Goal: Task Accomplishment & Management: Use online tool/utility

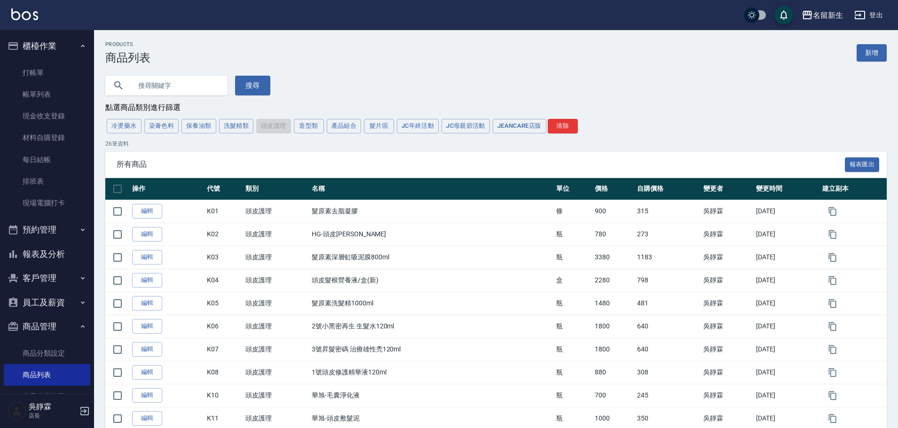
scroll to position [301, 0]
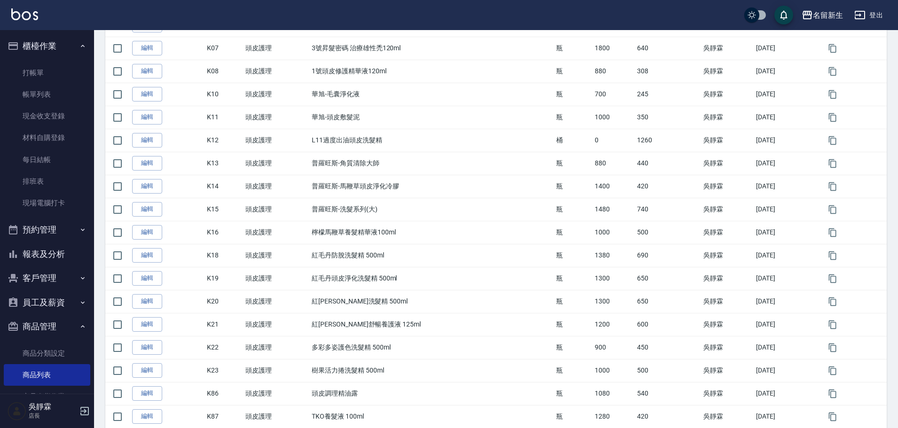
click at [48, 276] on button "客戶管理" at bounding box center [47, 278] width 87 height 24
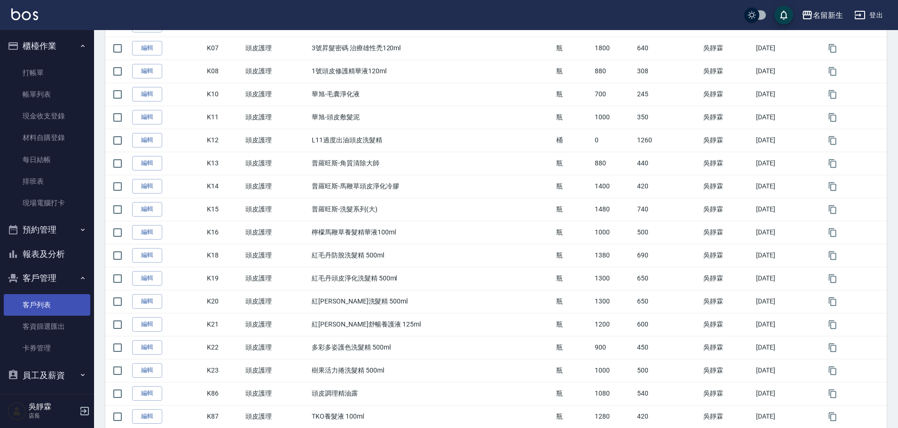
click at [48, 302] on link "客戶列表" at bounding box center [47, 305] width 87 height 22
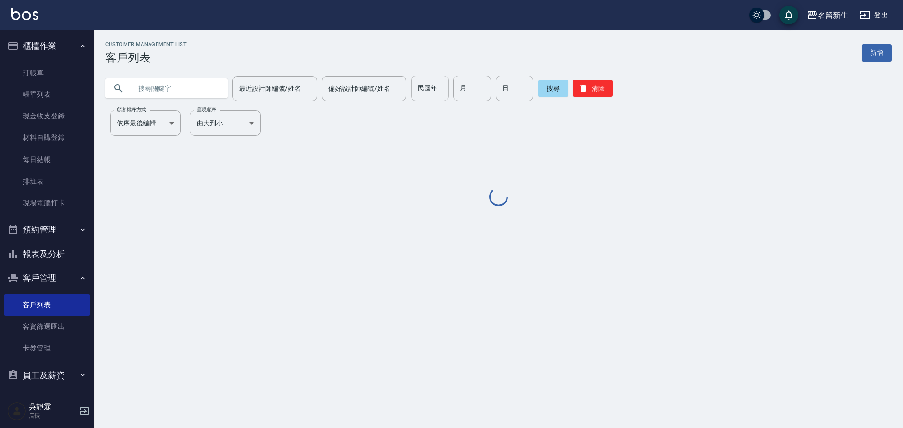
click at [432, 91] on input "民國年" at bounding box center [430, 88] width 38 height 25
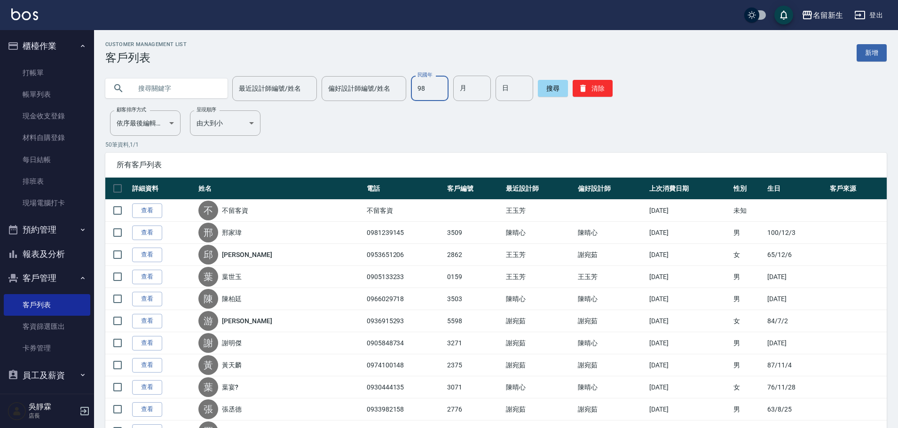
type input "98"
type input "04"
type input "08"
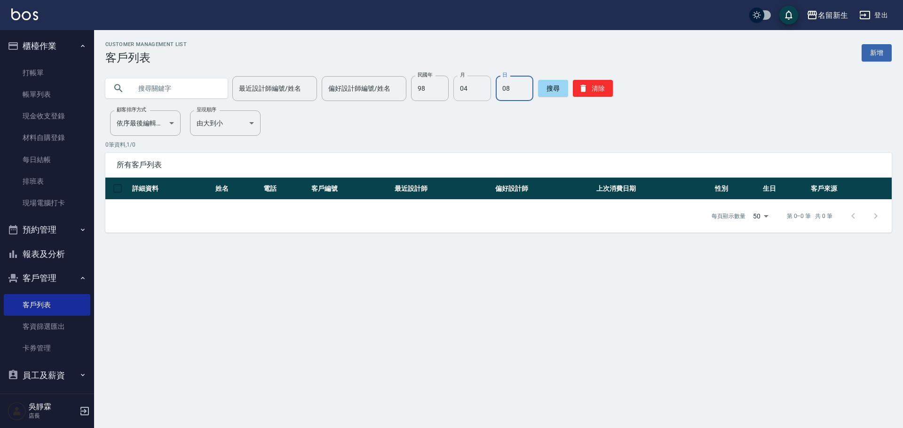
click at [469, 92] on input "04" at bounding box center [472, 88] width 38 height 25
type input "12"
click at [420, 87] on input "98" at bounding box center [430, 88] width 38 height 25
click at [420, 88] on input "98" at bounding box center [430, 88] width 38 height 25
click at [528, 87] on input "08" at bounding box center [515, 88] width 38 height 25
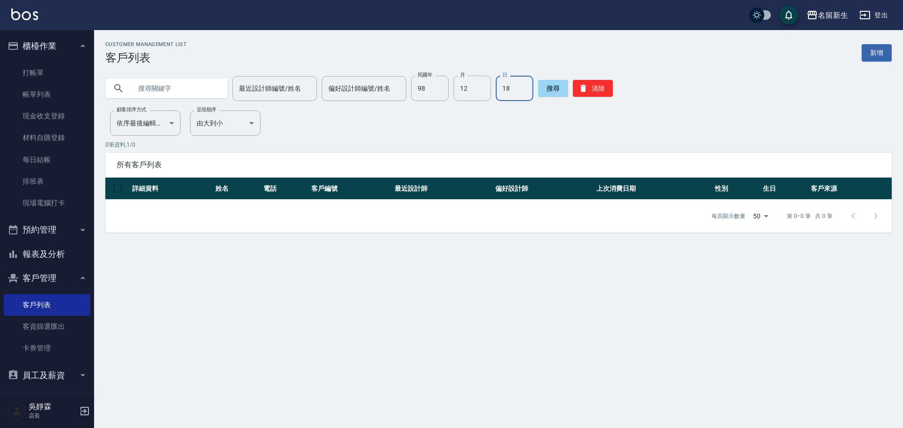
type input "18"
click at [558, 90] on button "搜尋" at bounding box center [553, 88] width 30 height 17
click at [843, 17] on div "名留新生" at bounding box center [833, 15] width 30 height 12
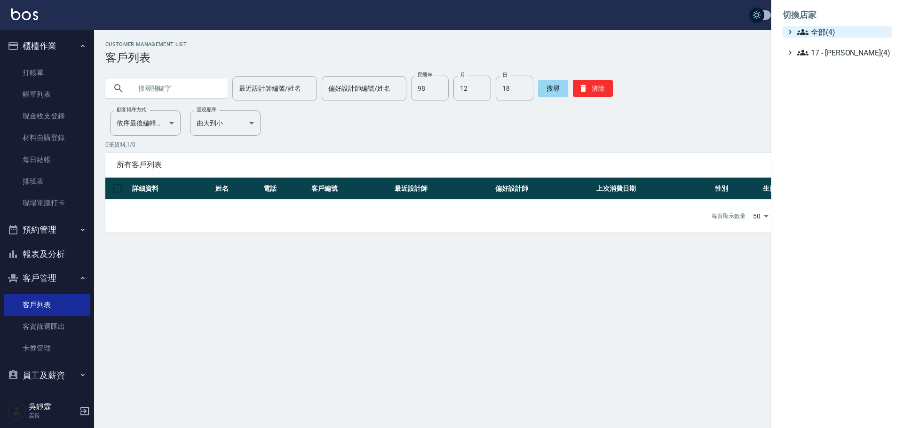
click at [844, 32] on span "全部(4)" at bounding box center [842, 31] width 91 height 11
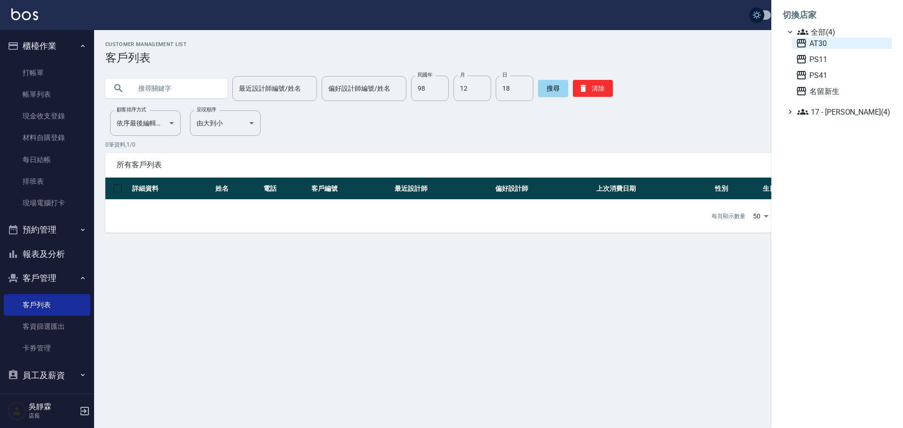
click at [830, 42] on span "AT30" at bounding box center [841, 43] width 92 height 11
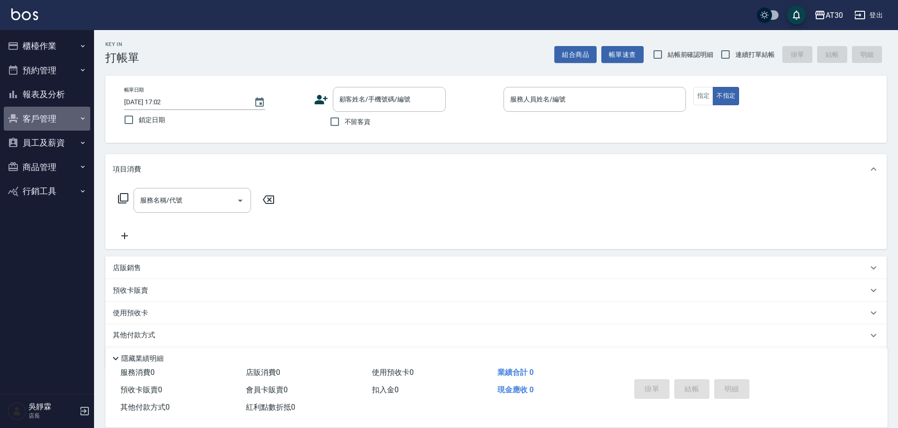
drag, startPoint x: 61, startPoint y: 113, endPoint x: 60, endPoint y: 122, distance: 9.0
click at [60, 113] on button "客戶管理" at bounding box center [47, 119] width 87 height 24
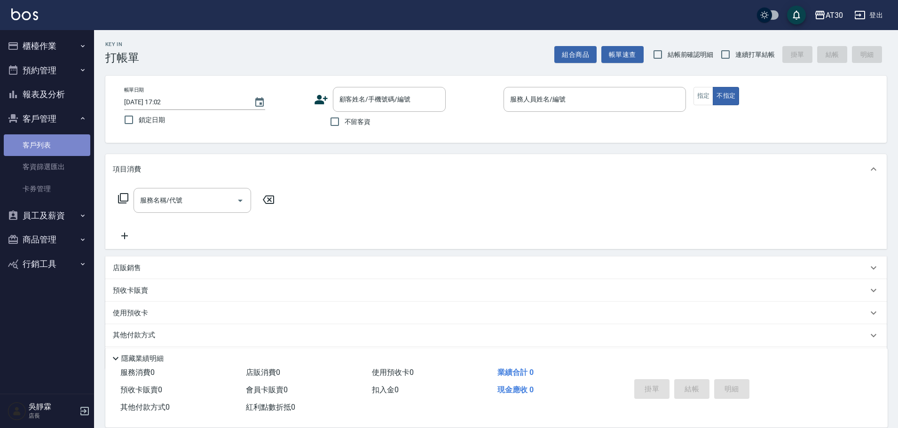
click at [56, 147] on link "客戶列表" at bounding box center [47, 145] width 87 height 22
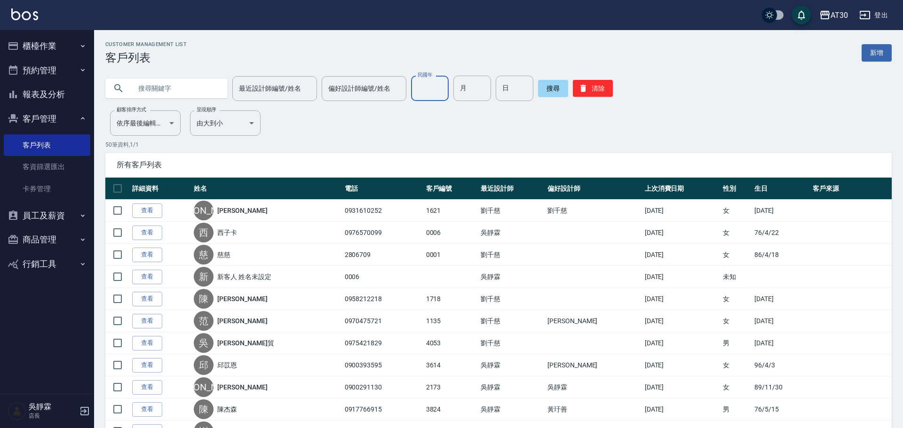
click at [416, 87] on input "民國年" at bounding box center [430, 88] width 38 height 25
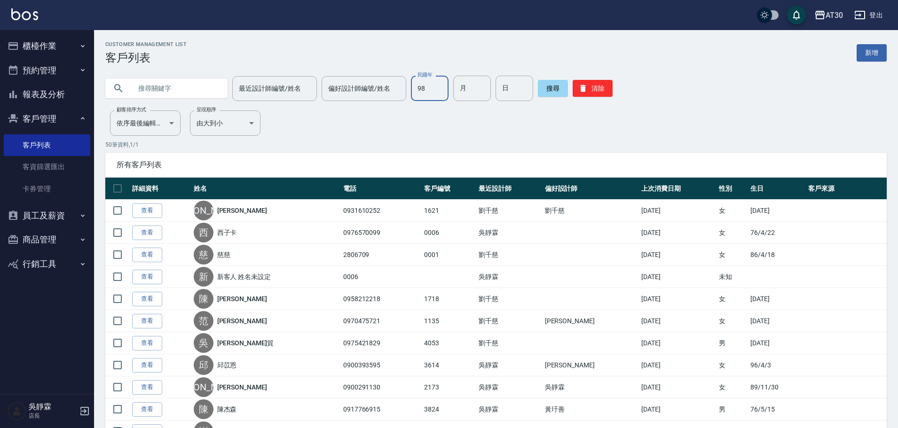
type input "98"
type input "12"
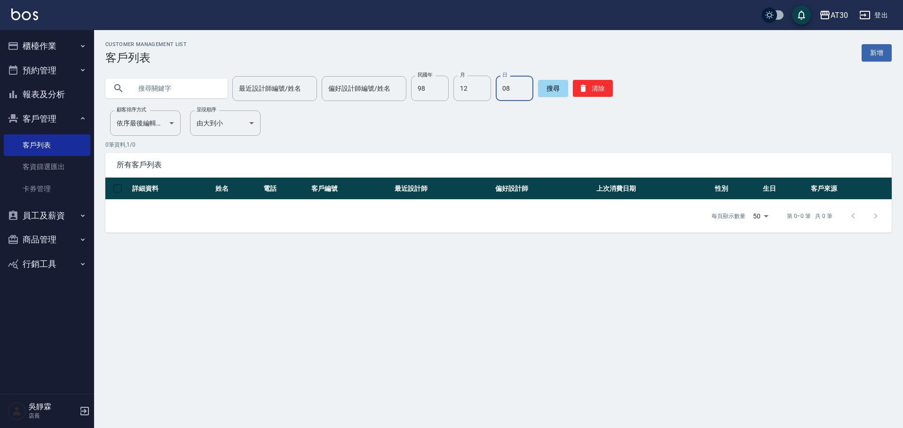
click at [516, 87] on input "08" at bounding box center [515, 88] width 38 height 25
type input "0"
type input "18"
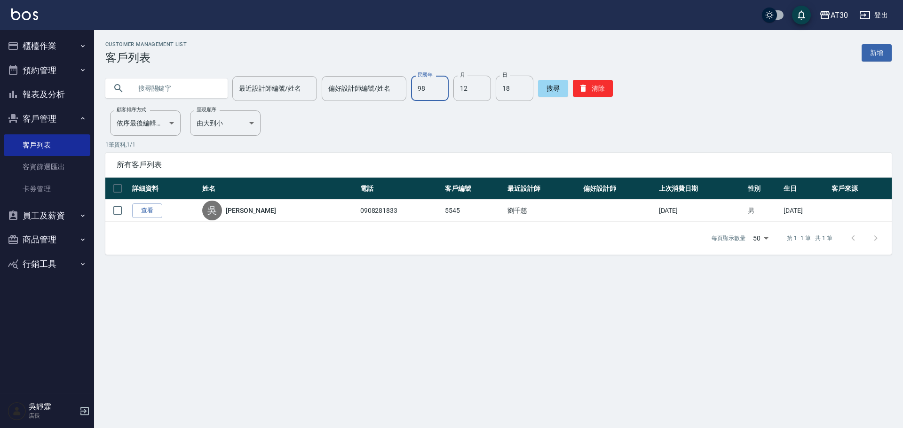
click at [426, 97] on input "98" at bounding box center [430, 88] width 38 height 25
type input "97"
type input "04"
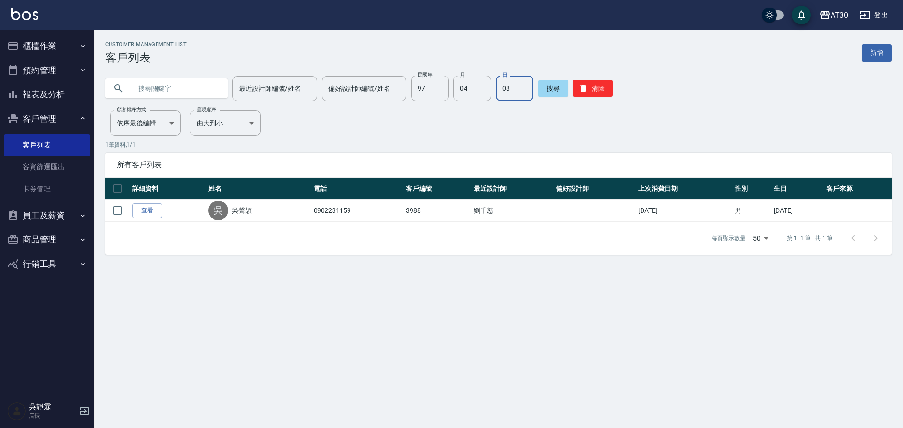
click at [512, 92] on input "08" at bounding box center [515, 88] width 38 height 25
type input "0"
click at [434, 91] on input "97" at bounding box center [430, 88] width 38 height 25
click at [7, 150] on link "客戶列表" at bounding box center [47, 145] width 87 height 22
click at [76, 149] on link "客戶列表" at bounding box center [47, 145] width 87 height 22
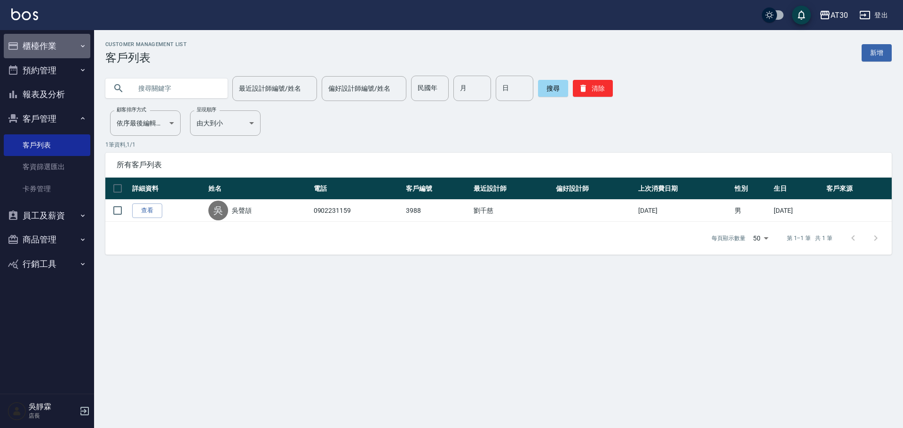
click at [48, 45] on button "櫃檯作業" at bounding box center [47, 46] width 87 height 24
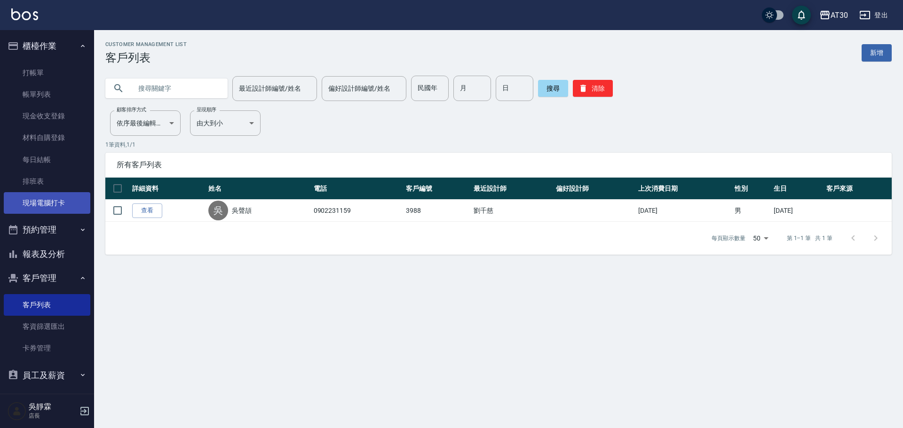
click at [54, 210] on link "現場電腦打卡" at bounding box center [47, 203] width 87 height 22
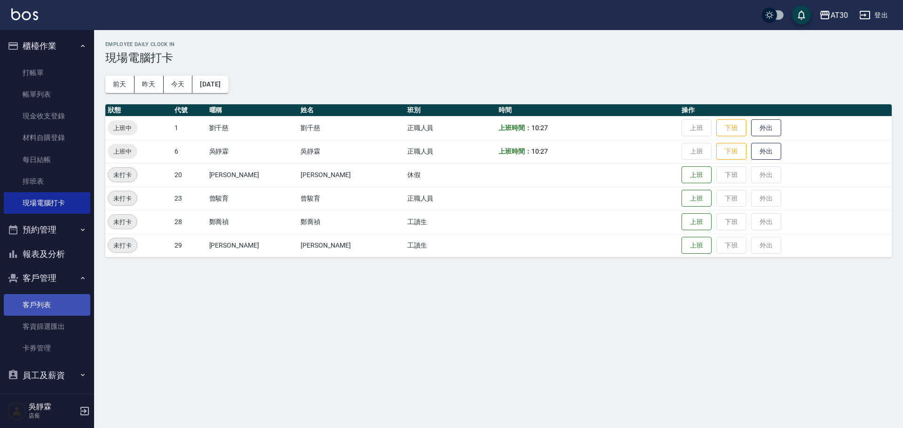
click at [61, 295] on link "客戶列表" at bounding box center [47, 305] width 87 height 22
